Goal: Download file/media

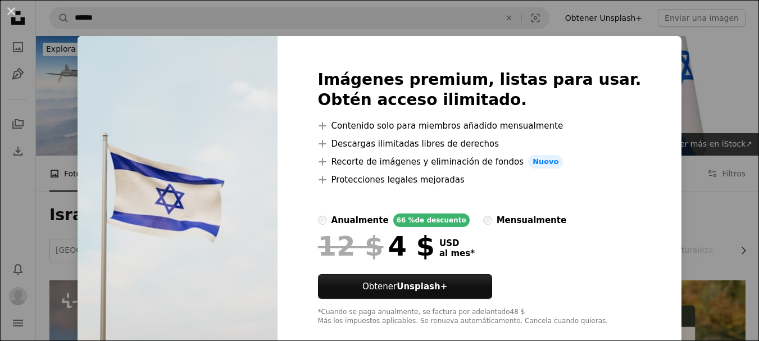
scroll to position [956, 0]
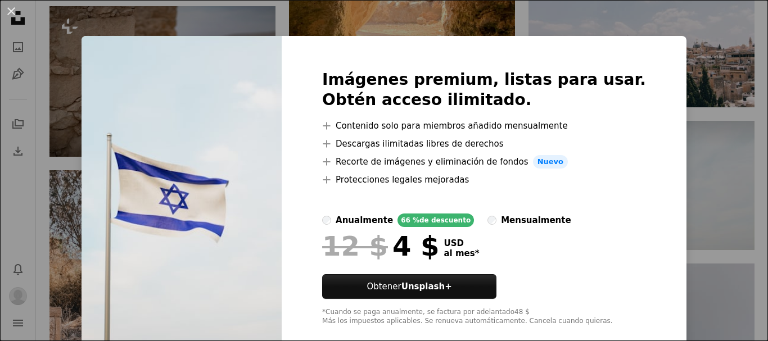
click at [33, 148] on div "An X shape Imágenes premium, listas para usar. Obtén acceso ilimitado. A plus s…" at bounding box center [384, 170] width 768 height 341
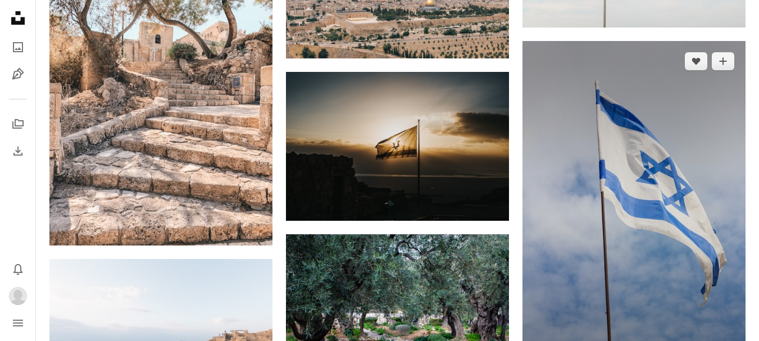
scroll to position [1181, 0]
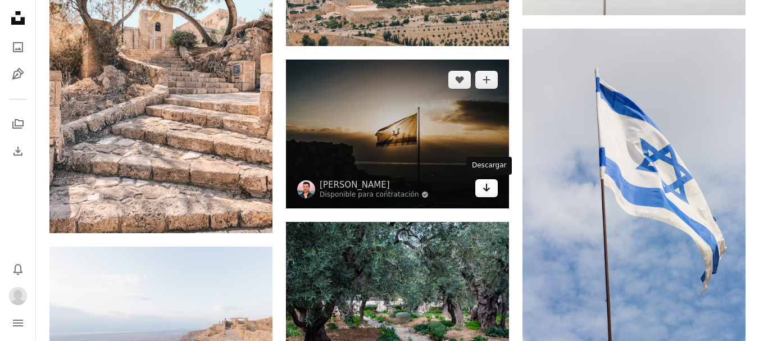
click at [487, 186] on icon "Descargar" at bounding box center [486, 188] width 7 height 8
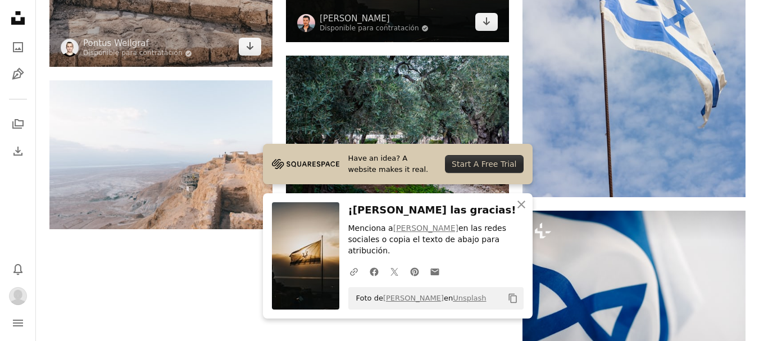
scroll to position [1349, 0]
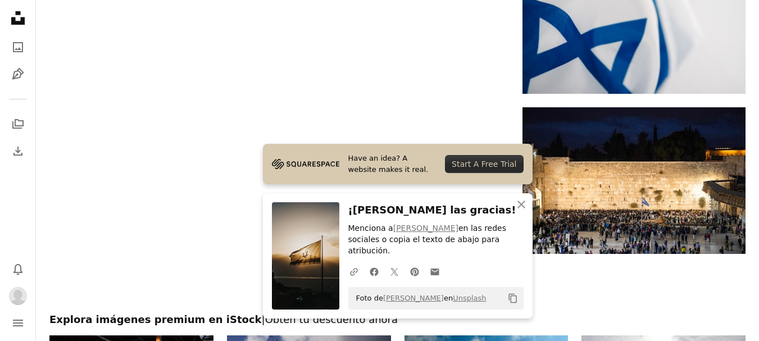
scroll to position [1630, 0]
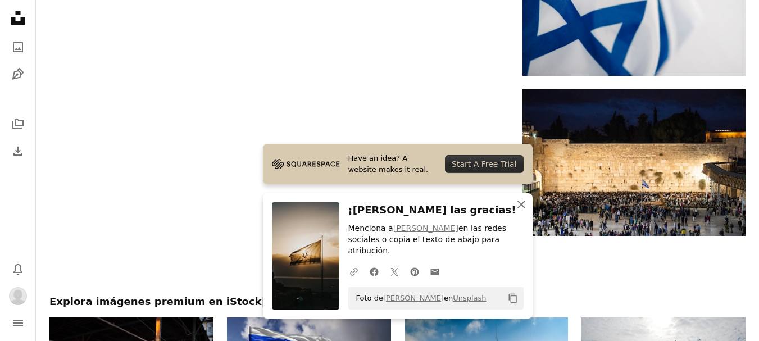
click at [517, 211] on icon "An X shape" at bounding box center [521, 204] width 13 height 13
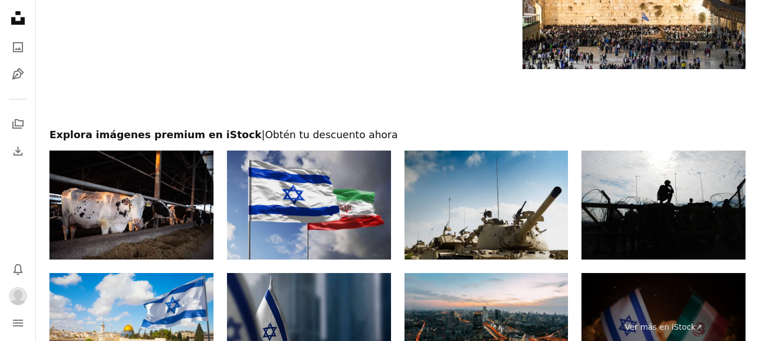
scroll to position [1799, 0]
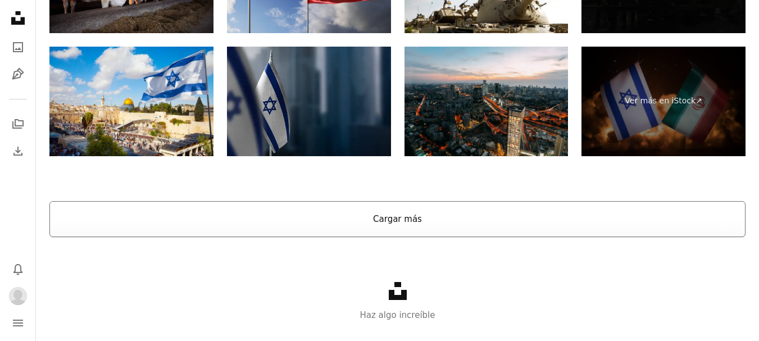
click at [417, 218] on button "Cargar más" at bounding box center [397, 219] width 697 height 36
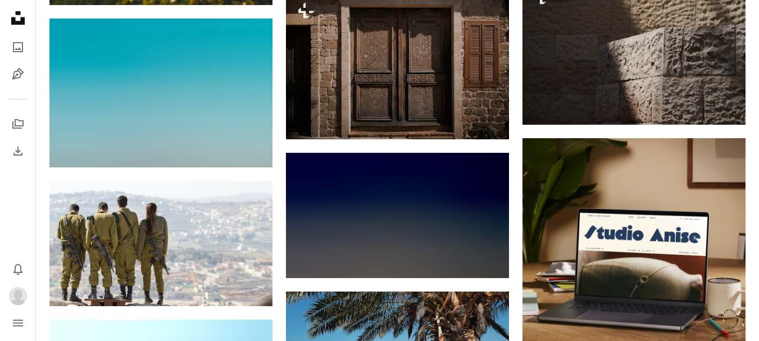
scroll to position [4364, 0]
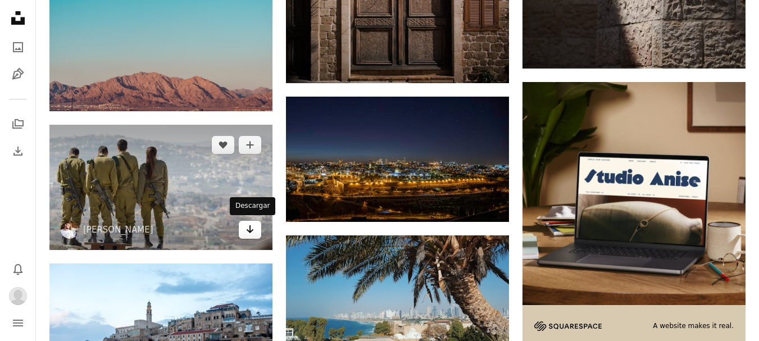
click at [251, 227] on icon "Arrow pointing down" at bounding box center [250, 229] width 9 height 13
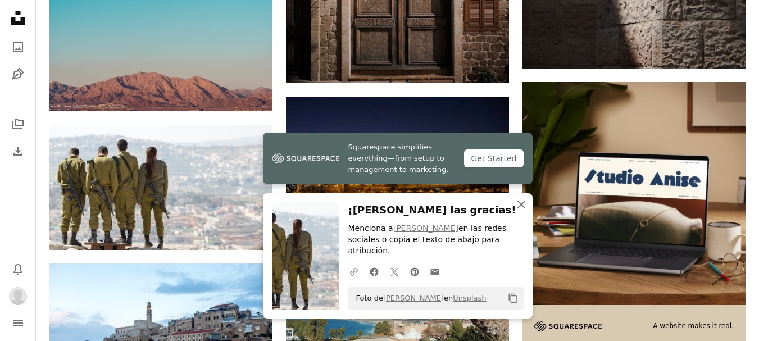
click at [523, 211] on icon "An X shape" at bounding box center [521, 204] width 13 height 13
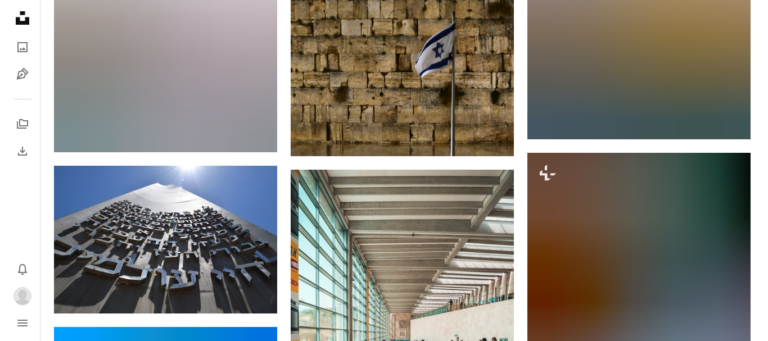
scroll to position [13977, 0]
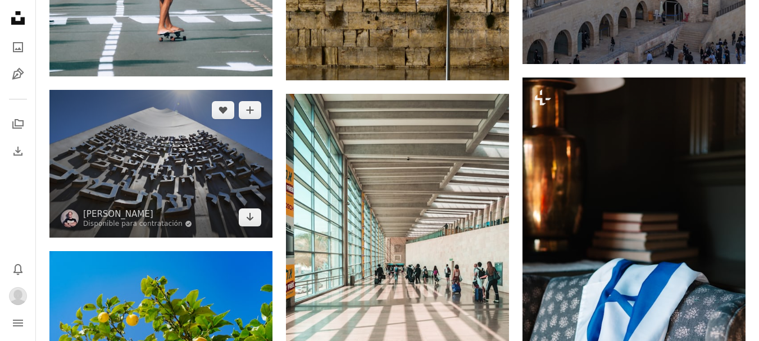
click at [178, 157] on img at bounding box center [160, 164] width 223 height 148
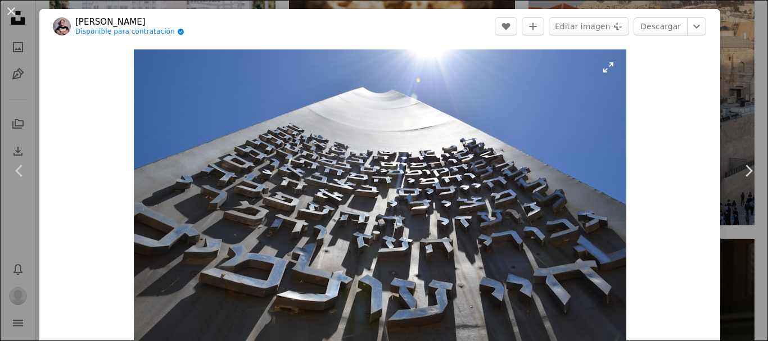
click at [463, 163] on img "Ampliar en esta imagen" at bounding box center [380, 212] width 492 height 326
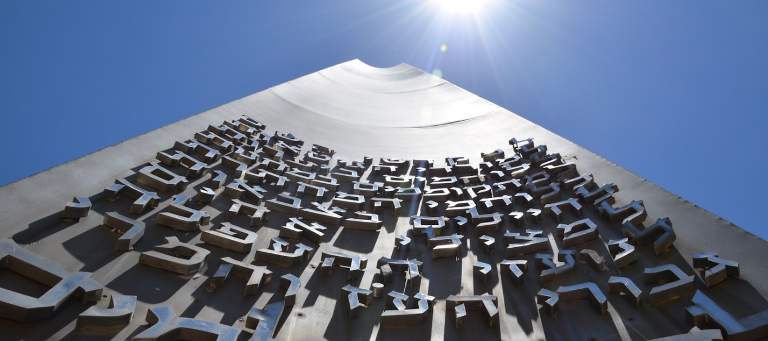
scroll to position [79, 0]
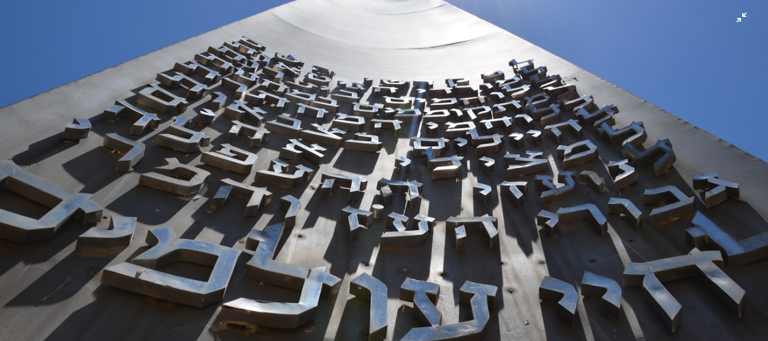
click at [736, 23] on img "Reducir el zoom en esta imagen" at bounding box center [383, 175] width 769 height 509
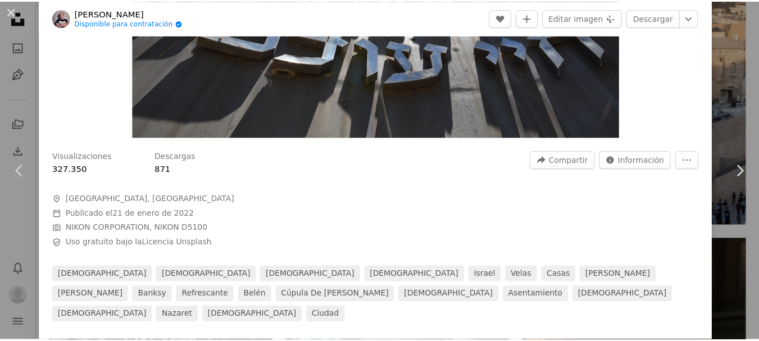
scroll to position [259, 0]
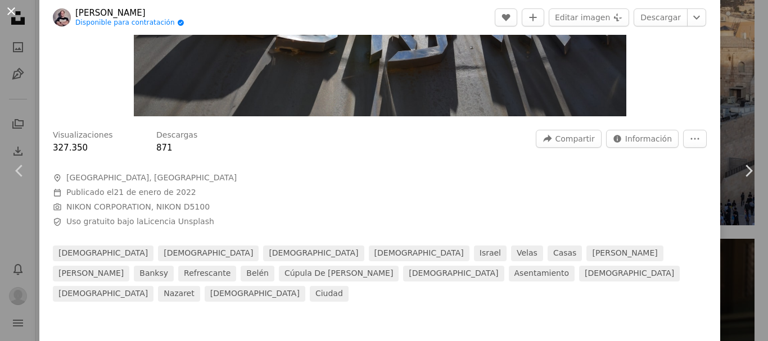
click at [14, 11] on button "An X shape" at bounding box center [10, 10] width 13 height 13
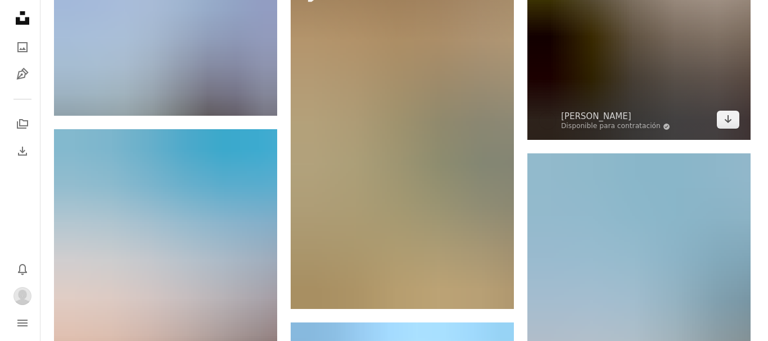
scroll to position [20498, 0]
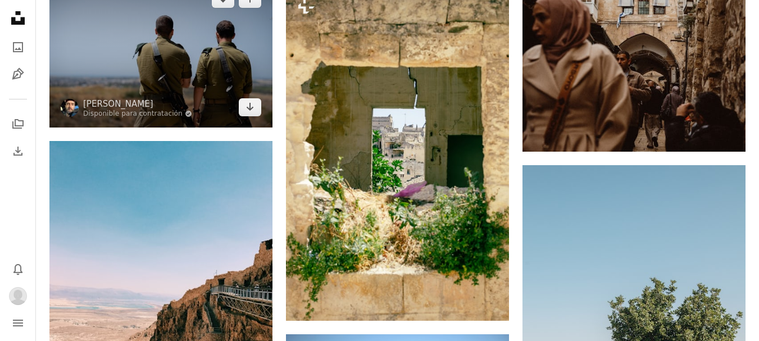
click at [237, 48] on img at bounding box center [160, 53] width 223 height 148
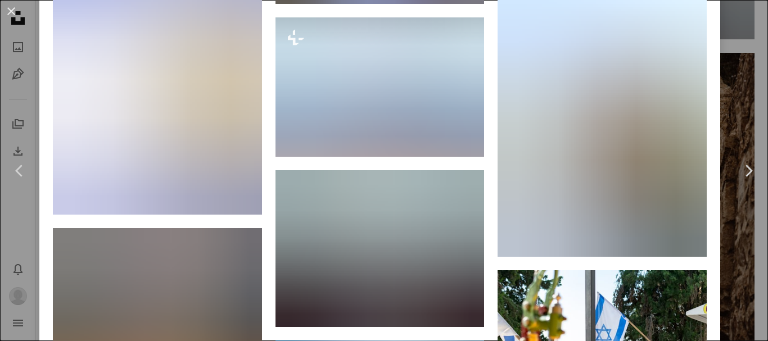
scroll to position [6858, 0]
